Goal: Obtain resource: Download file/media

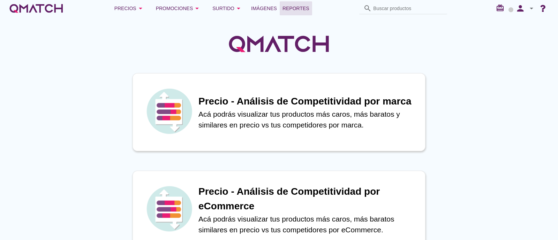
click at [294, 12] on span "Reportes" at bounding box center [295, 8] width 27 height 8
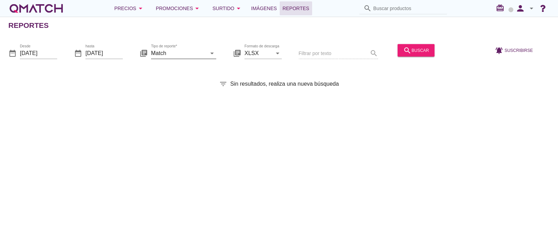
click at [156, 54] on input "Match" at bounding box center [178, 52] width 55 height 11
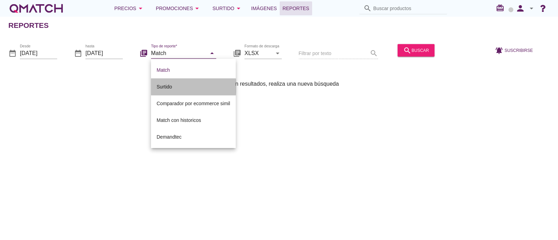
click at [173, 83] on div "Surtido" at bounding box center [193, 87] width 74 height 8
type input "Surtido"
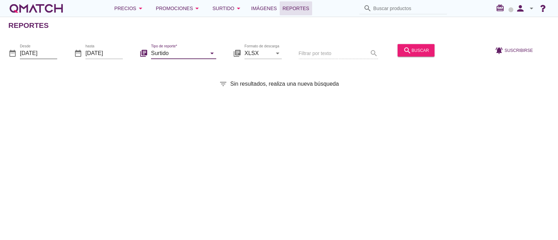
click at [36, 51] on input "[DATE]" at bounding box center [38, 52] width 37 height 11
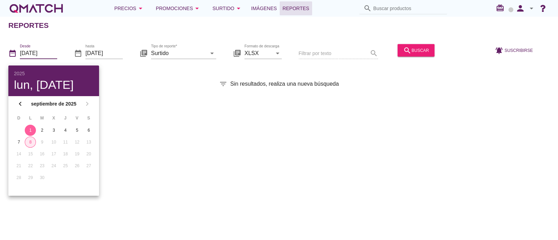
click at [33, 142] on div "8" at bounding box center [30, 142] width 10 height 6
type input "[DATE]"
click at [418, 50] on div "search buscar" at bounding box center [416, 50] width 26 height 8
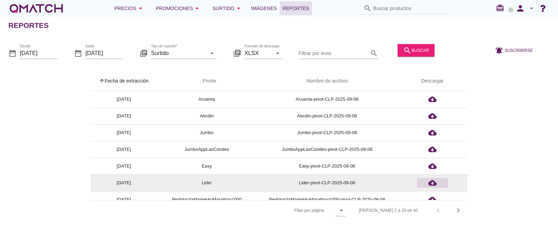
click at [427, 183] on div "cloud_download" at bounding box center [432, 183] width 25 height 8
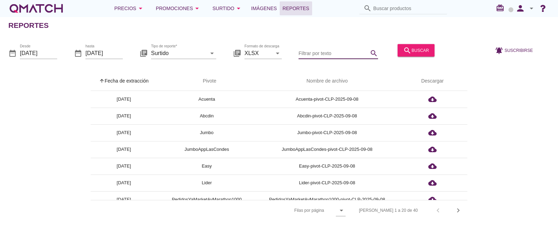
click at [325, 53] on input "Filtrar por texto" at bounding box center [333, 52] width 70 height 11
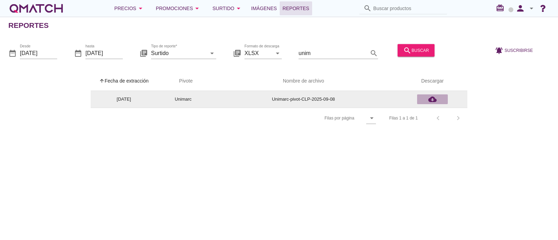
click at [438, 100] on div "cloud_download" at bounding box center [432, 99] width 25 height 8
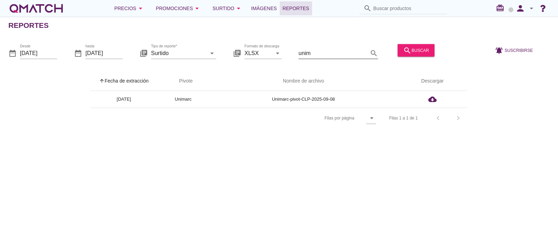
click at [320, 50] on input "unim" at bounding box center [333, 52] width 70 height 11
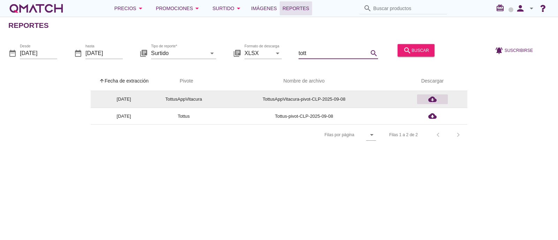
type input "tott"
click at [438, 97] on div "cloud_download" at bounding box center [432, 99] width 25 height 8
